Goal: Task Accomplishment & Management: Manage account settings

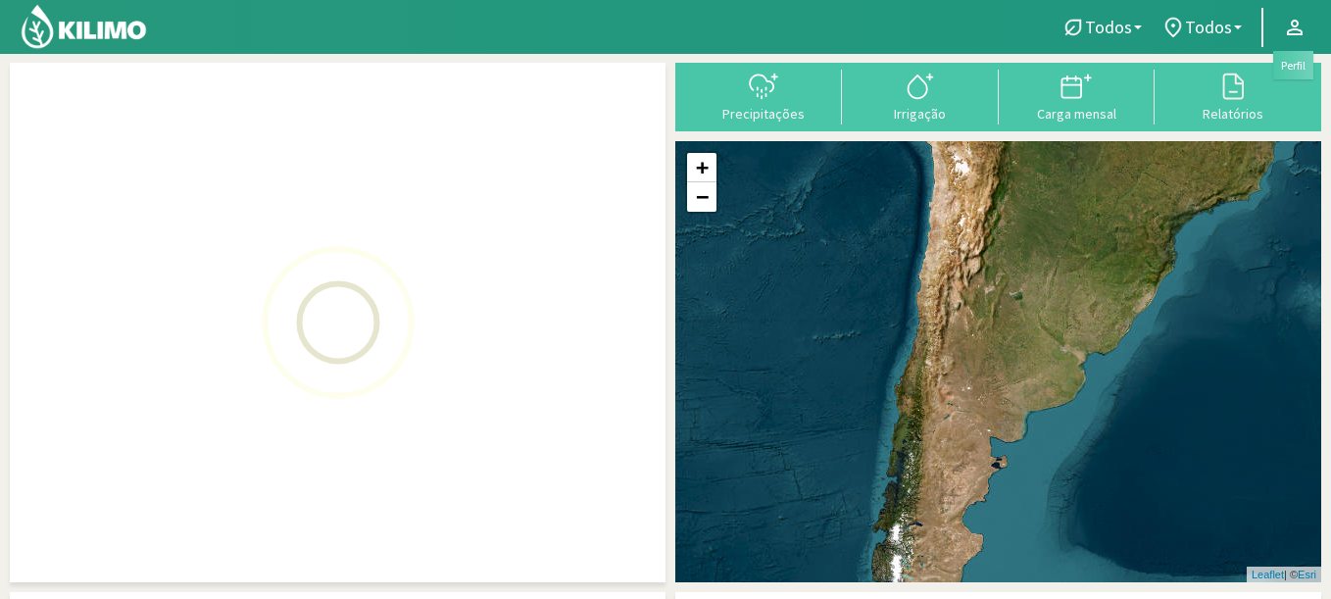
click at [1295, 26] on icon at bounding box center [1295, 28] width 16 height 16
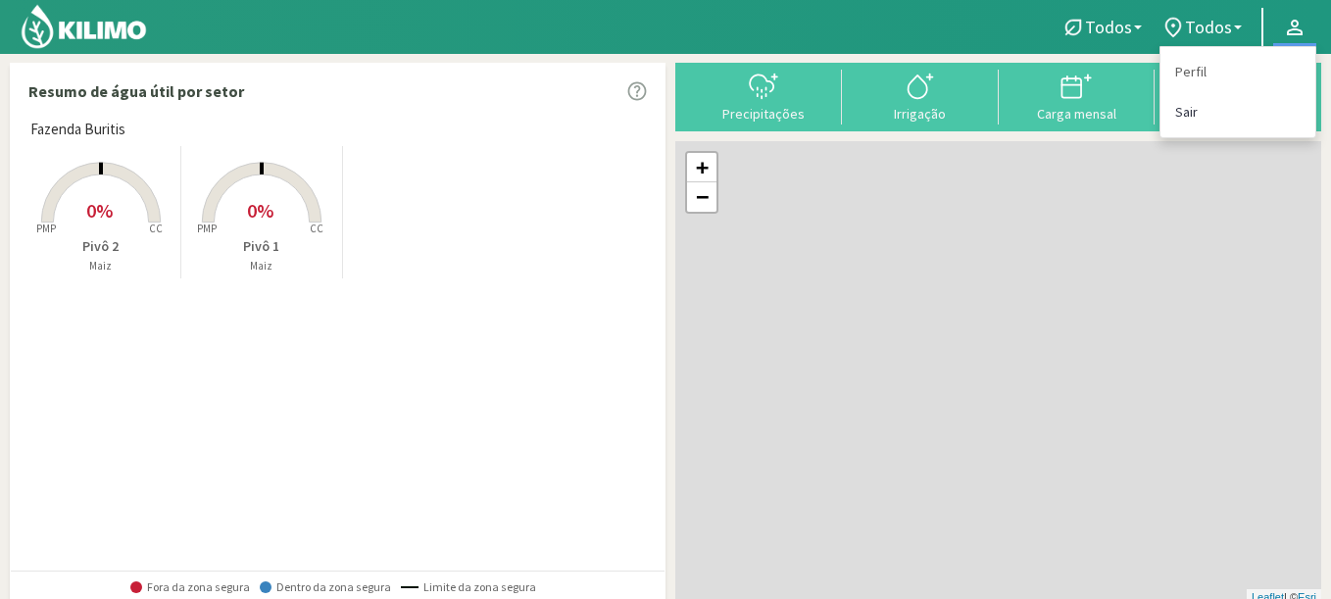
click at [1186, 111] on link "Sair" at bounding box center [1237, 112] width 155 height 40
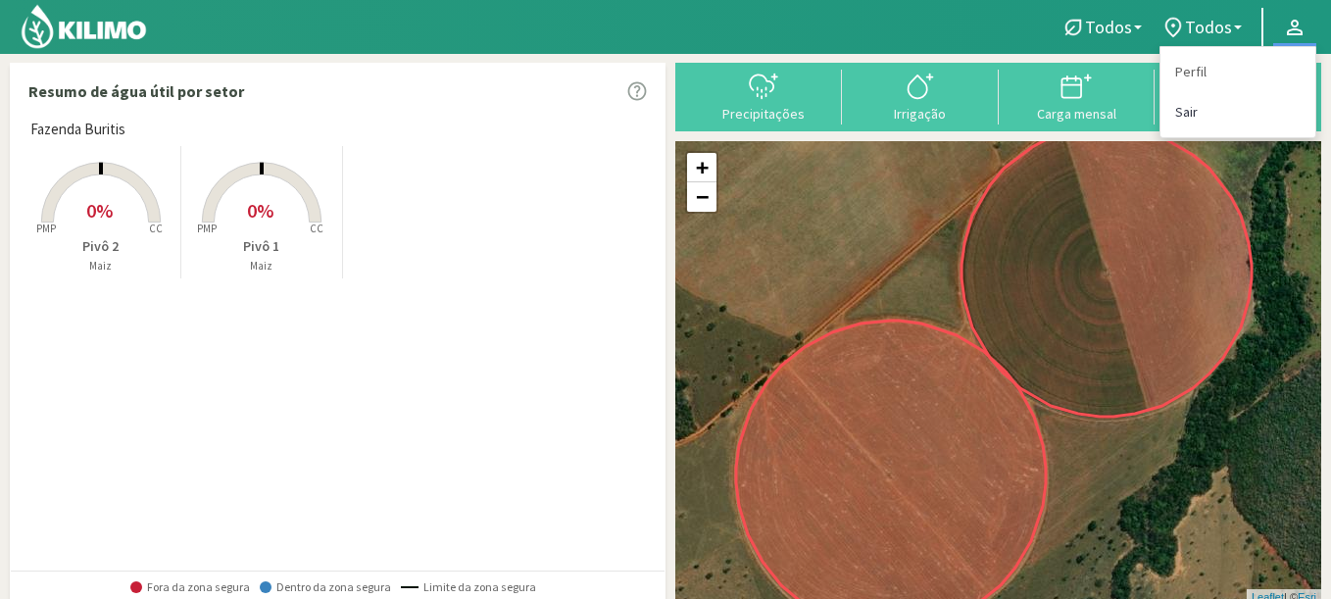
click at [1200, 117] on link "Sair" at bounding box center [1237, 112] width 155 height 40
click at [1190, 110] on link "Sair" at bounding box center [1237, 112] width 155 height 40
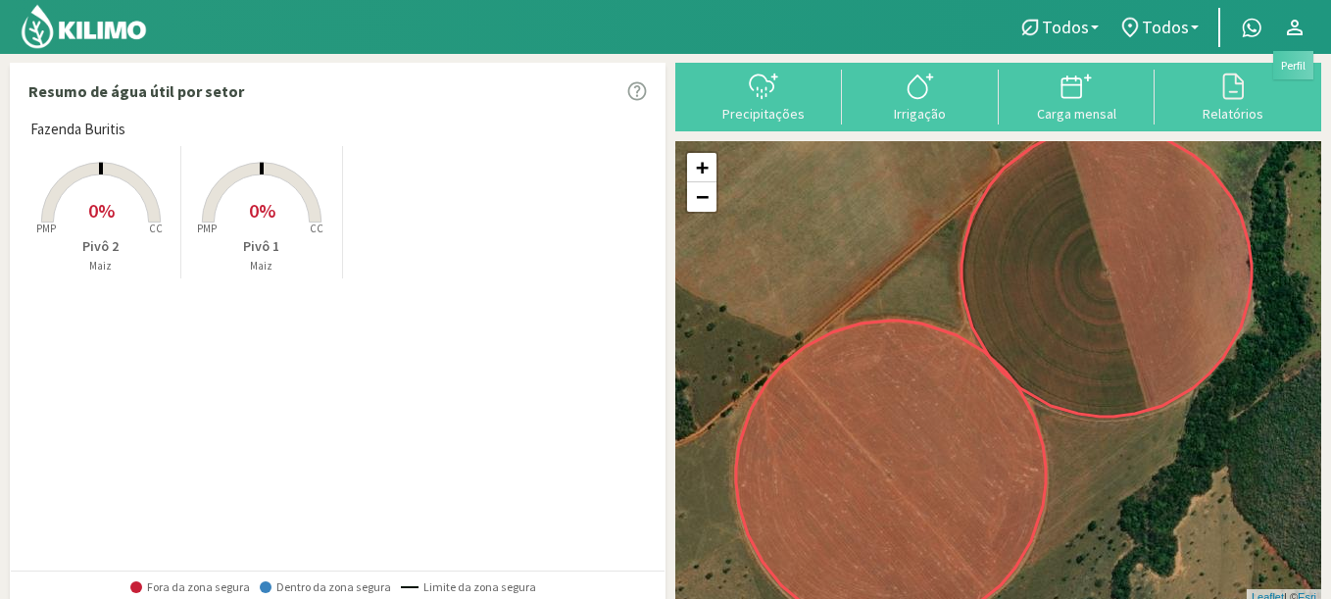
click at [1295, 25] on icon at bounding box center [1295, 28] width 16 height 16
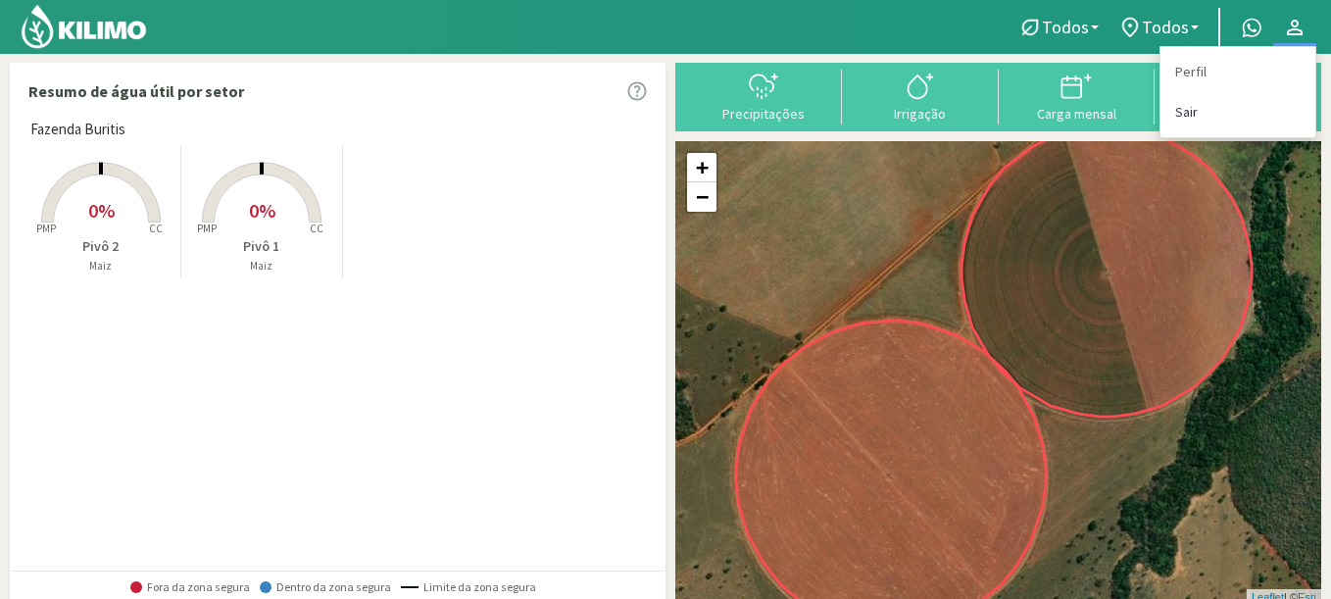
click at [1211, 107] on link "Sair" at bounding box center [1237, 112] width 155 height 40
click at [1178, 110] on link "Sair" at bounding box center [1237, 112] width 155 height 40
click at [507, 263] on div "Created with Highcharts 9.2.2 PMP CC 0% Pivô 2 Maiz Created with Highcharts 9.2…" at bounding box center [343, 212] width 644 height 142
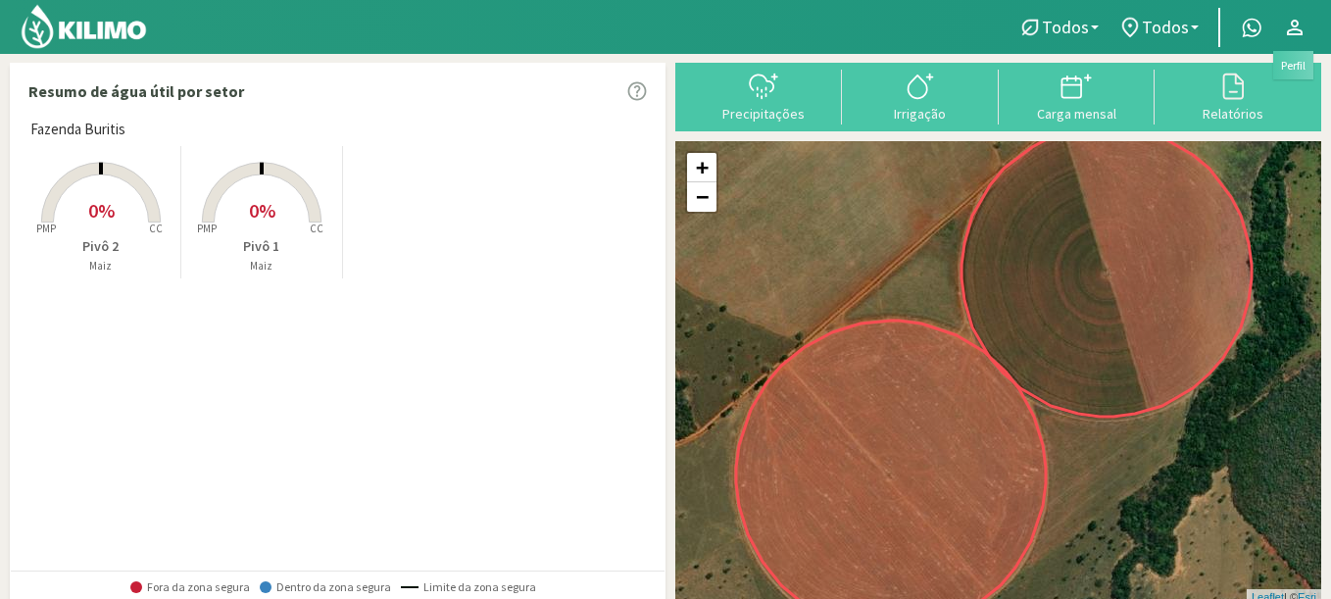
click at [1296, 34] on icon at bounding box center [1295, 28] width 16 height 16
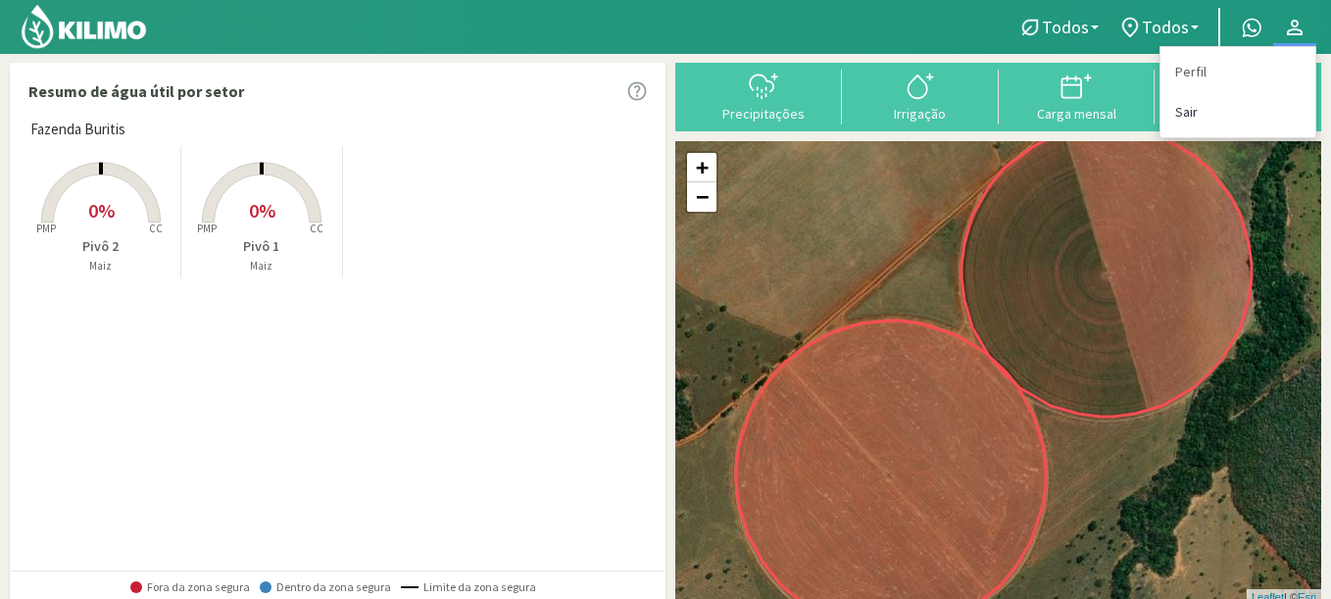
click at [1184, 112] on link "Sair" at bounding box center [1237, 112] width 155 height 40
click at [1190, 110] on link "Sair" at bounding box center [1237, 112] width 155 height 40
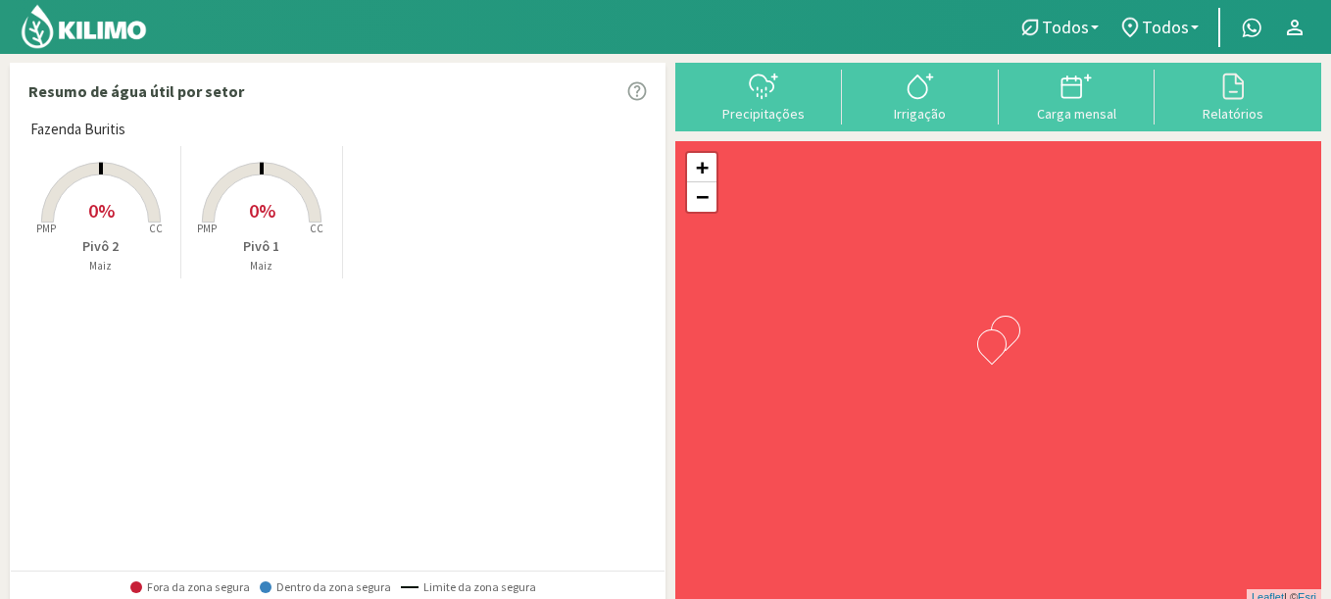
click at [1293, 29] on icon at bounding box center [1295, 28] width 16 height 16
click at [1311, 30] on link at bounding box center [1294, 27] width 43 height 37
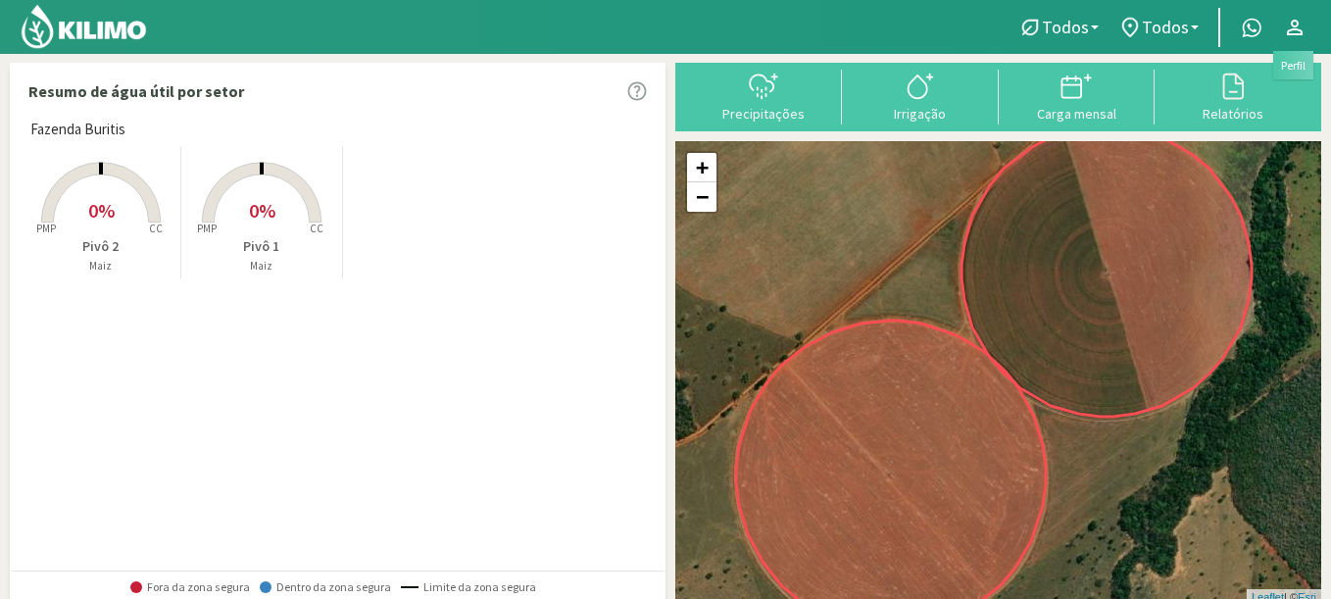
click at [1300, 24] on icon at bounding box center [1295, 28] width 24 height 24
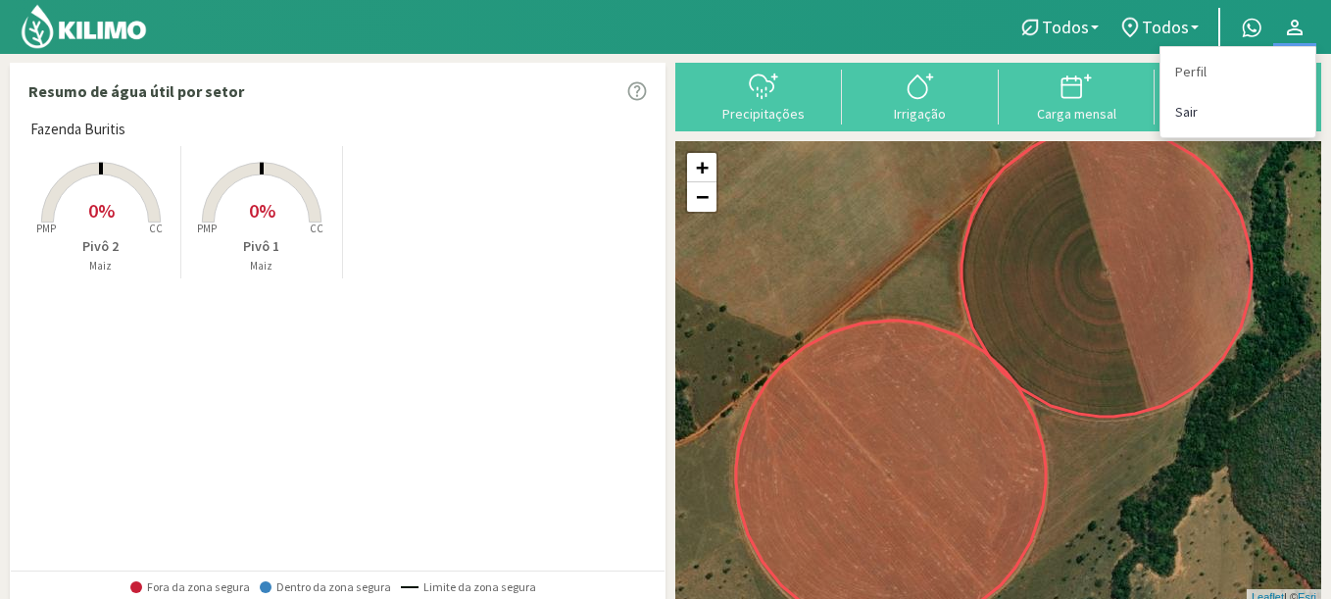
click at [1193, 106] on link "Sair" at bounding box center [1237, 112] width 155 height 40
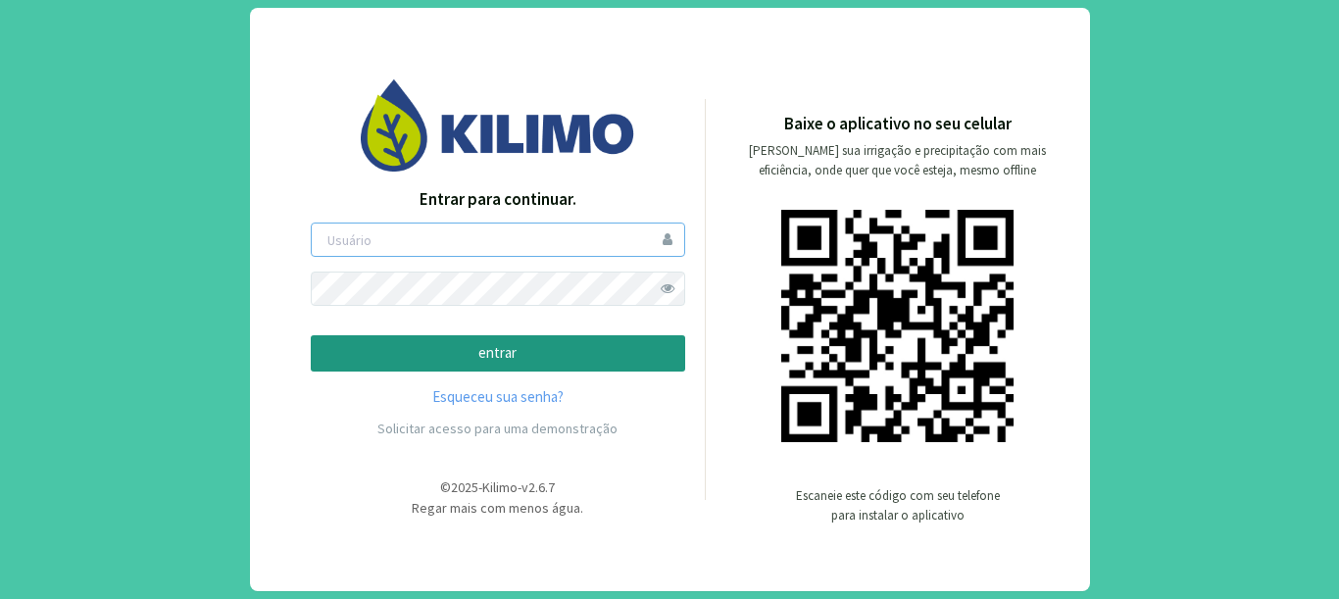
click at [420, 248] on input "email" at bounding box center [498, 239] width 374 height 34
type input "G"
type input "gmercuri"
click at [311, 335] on button "entrar" at bounding box center [498, 353] width 374 height 36
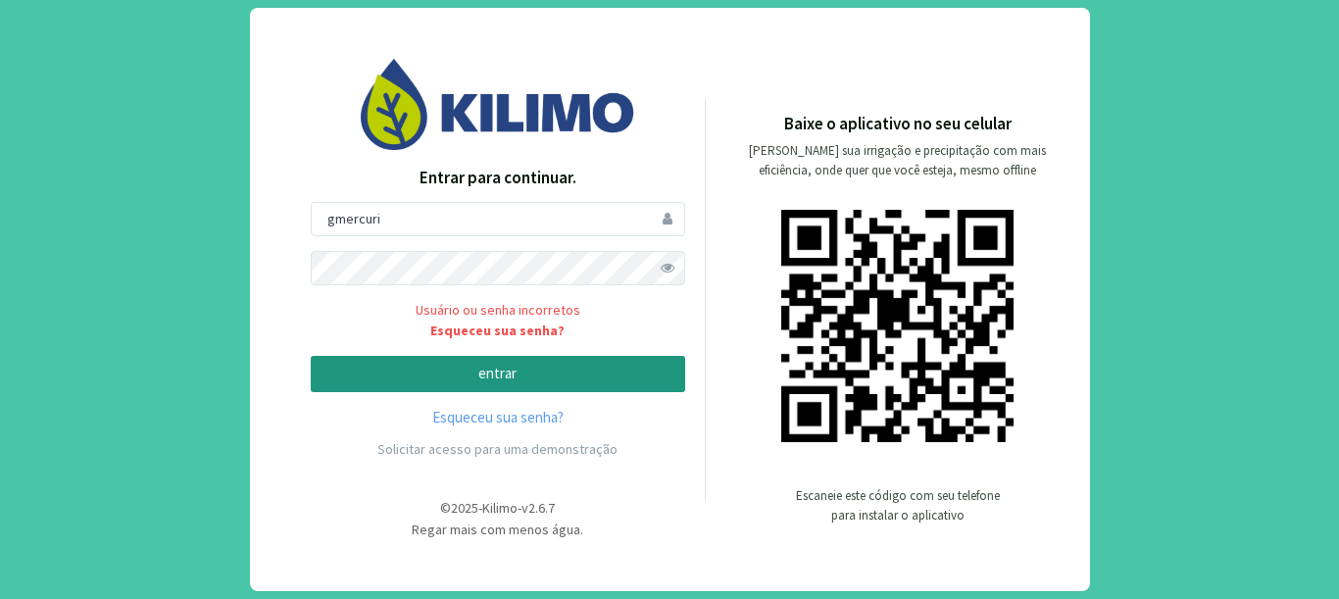
click at [420, 248] on form "gmercuri Usuário ou senha incorretos Esqueceu sua senha? entrar" at bounding box center [498, 297] width 374 height 191
click at [678, 261] on span at bounding box center [668, 268] width 34 height 34
click at [203, 243] on div "Entrar para continuar. gmercuri Usuário ou senha incorretos Esqueceu sua senha?…" at bounding box center [669, 299] width 1339 height 599
click at [311, 356] on button "entrar" at bounding box center [498, 374] width 374 height 36
click at [171, 357] on div "Entrar para continuar. gmercuri Usuário ou senha incorretos Esqueceu sua senha?…" at bounding box center [669, 299] width 1339 height 599
